Goal: Information Seeking & Learning: Understand process/instructions

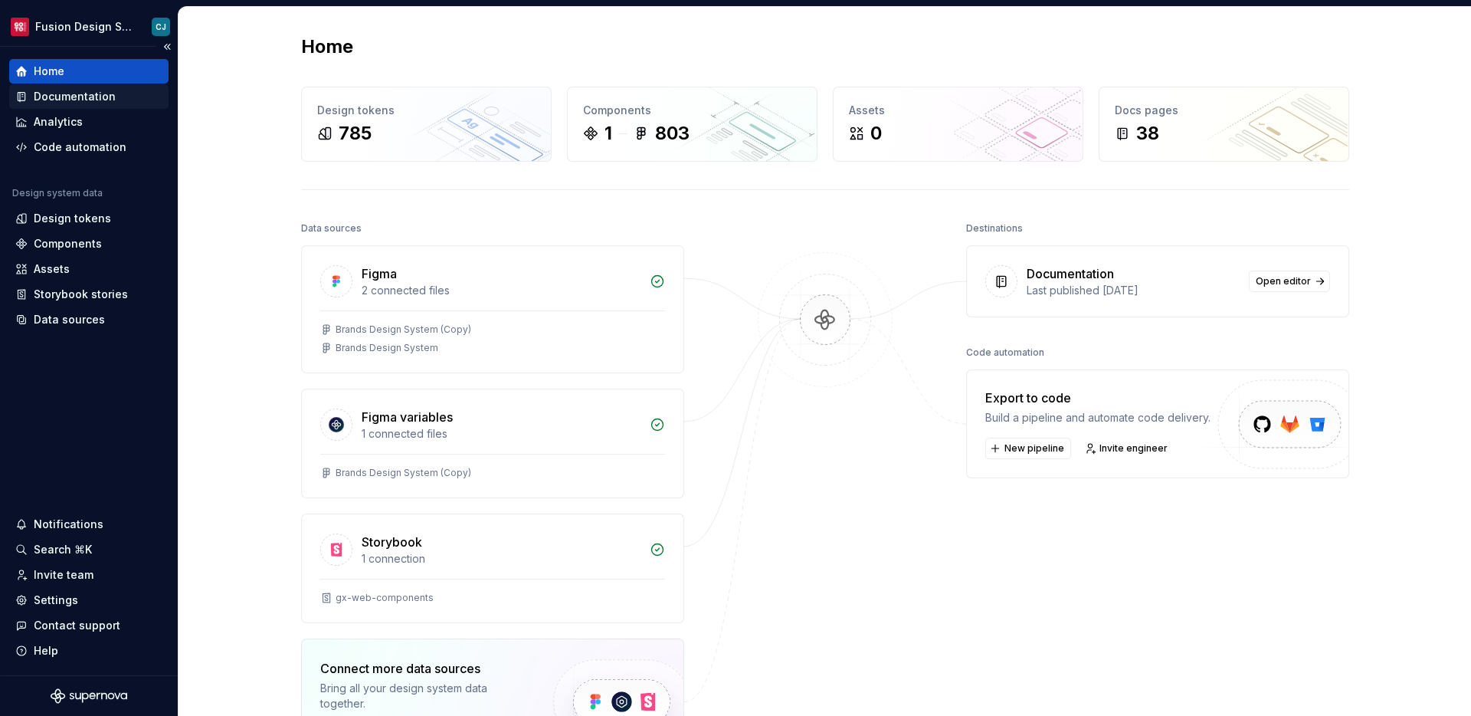
click at [77, 94] on div "Documentation" at bounding box center [75, 96] width 82 height 15
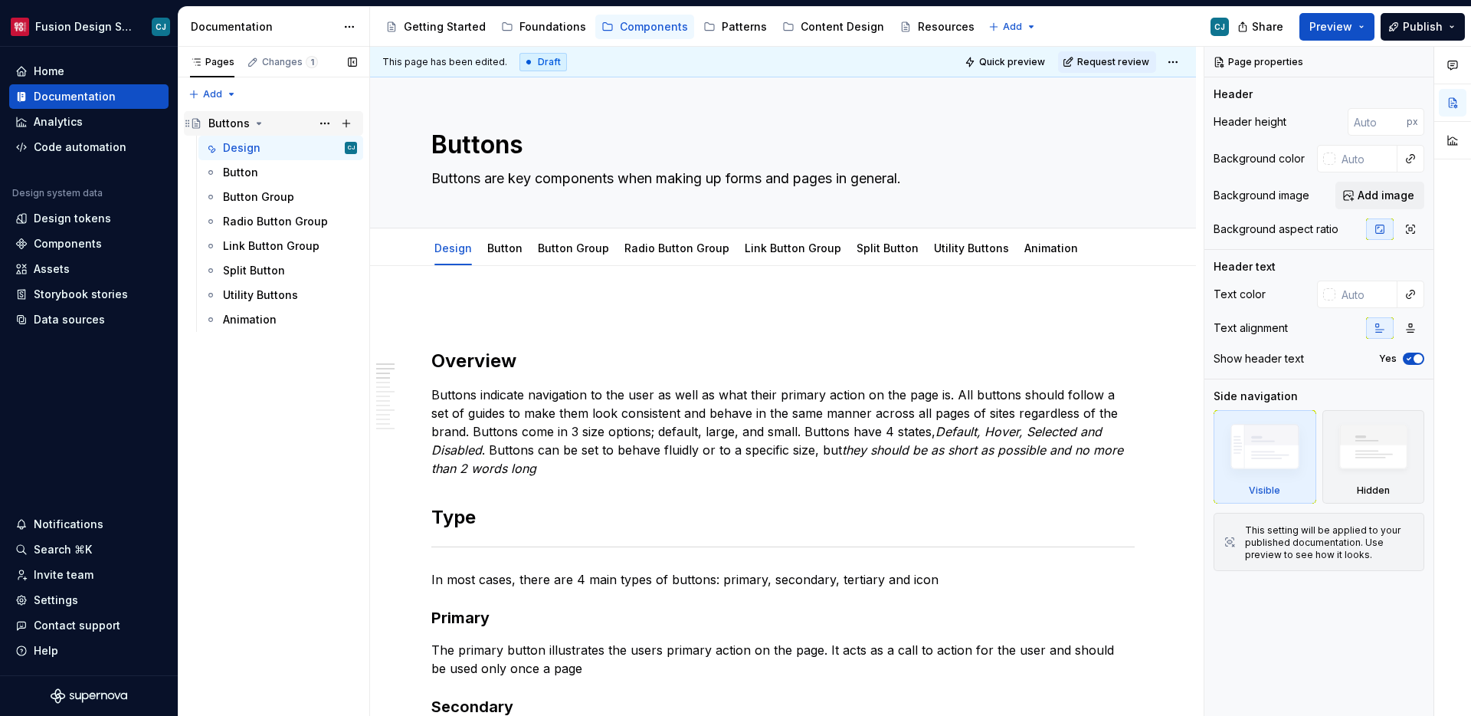
click at [261, 118] on icon "Page tree" at bounding box center [259, 123] width 12 height 12
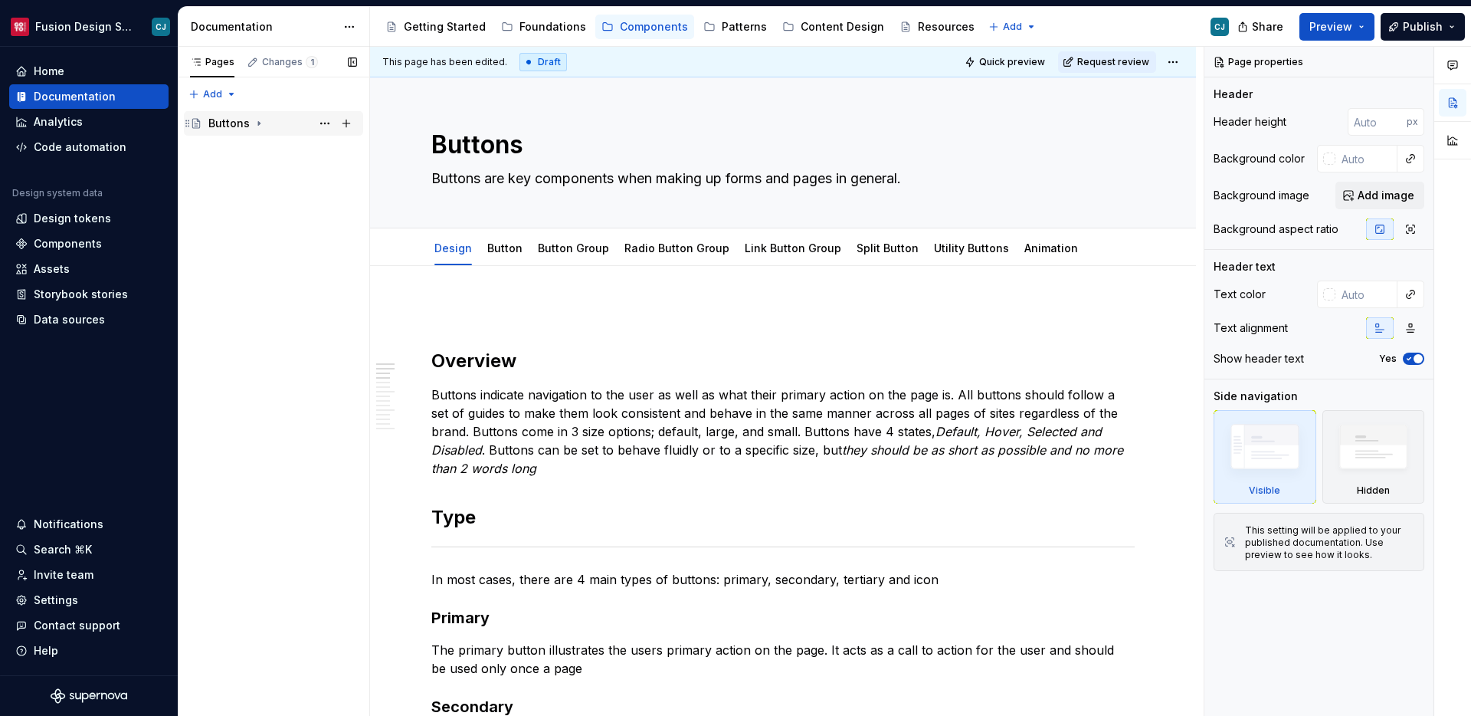
click at [261, 118] on icon "Page tree" at bounding box center [259, 123] width 12 height 12
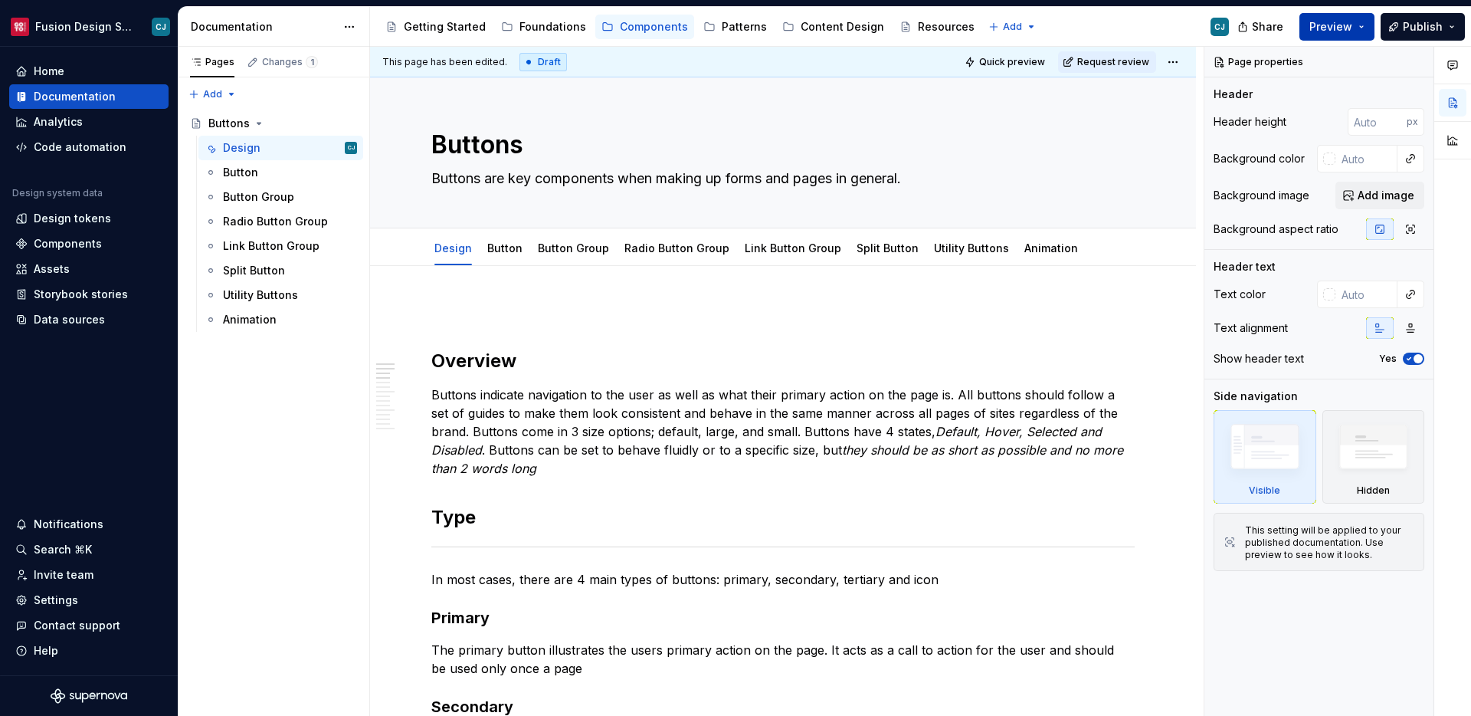
click at [1316, 28] on span "Preview" at bounding box center [1330, 26] width 43 height 15
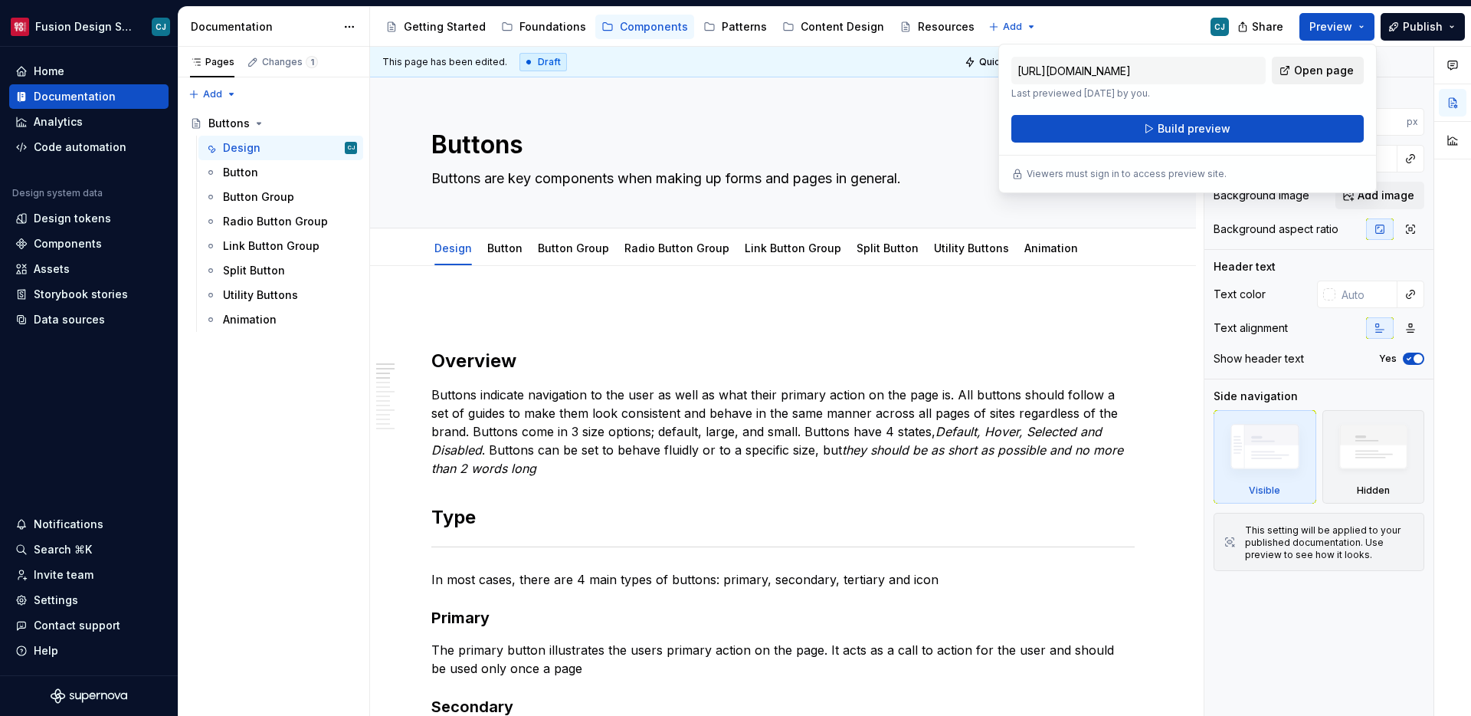
click at [1342, 64] on span "Open page" at bounding box center [1324, 70] width 60 height 15
type textarea "*"
click at [97, 67] on div "Home" at bounding box center [88, 71] width 147 height 15
